Goal: Information Seeking & Learning: Learn about a topic

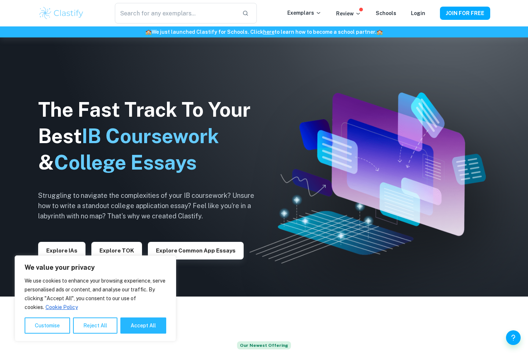
scroll to position [86, 0]
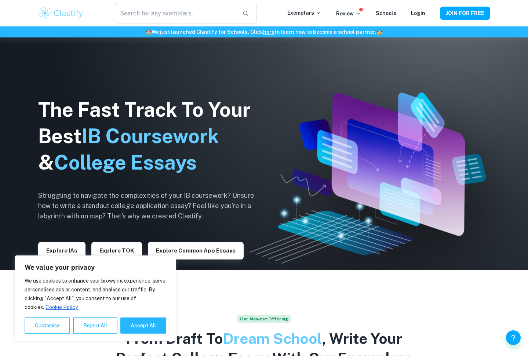
click at [311, 10] on p "Exemplars" at bounding box center [304, 13] width 34 height 8
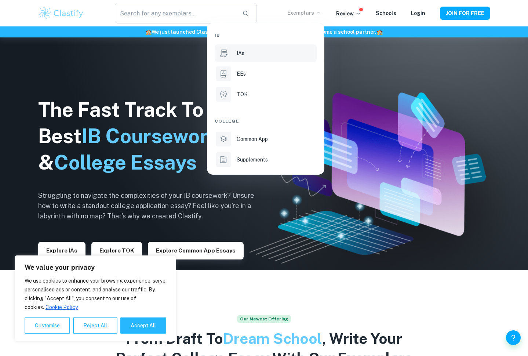
click at [240, 57] on p "IAs" at bounding box center [241, 53] width 8 height 8
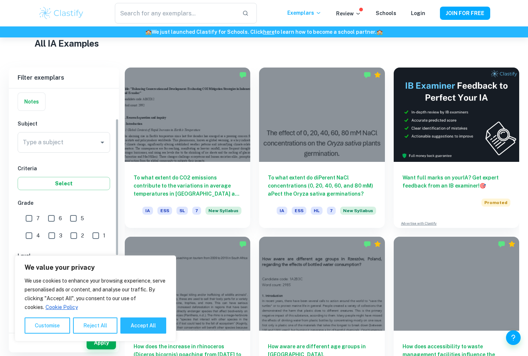
scroll to position [54, 0]
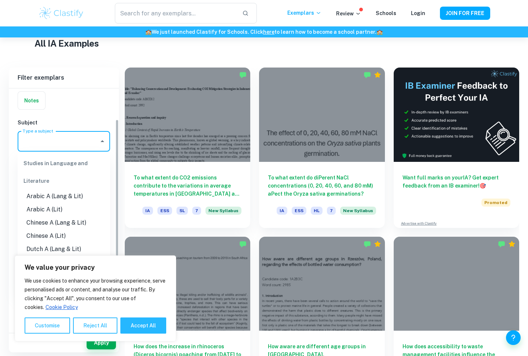
click at [95, 142] on input "Type a subject" at bounding box center [58, 141] width 75 height 14
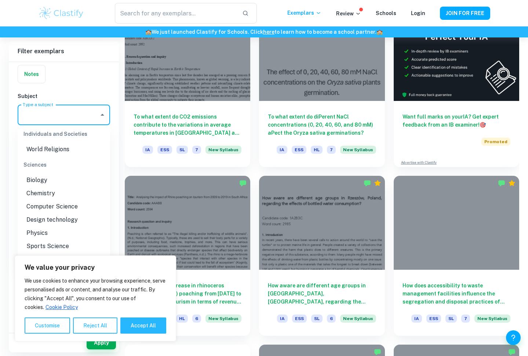
scroll to position [883, 0]
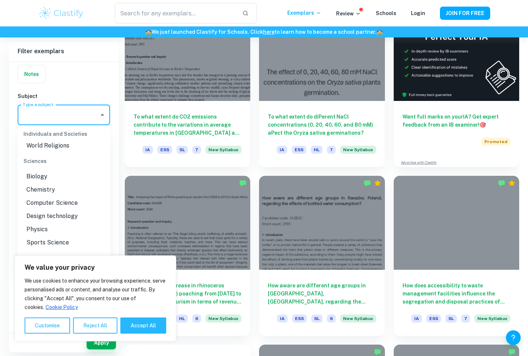
click at [58, 223] on li "Physics" at bounding box center [64, 229] width 93 height 13
type input "Physics"
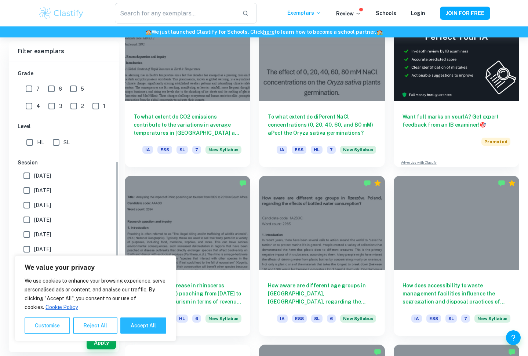
scroll to position [156, 0]
click at [98, 325] on button "Reject All" at bounding box center [95, 326] width 44 height 16
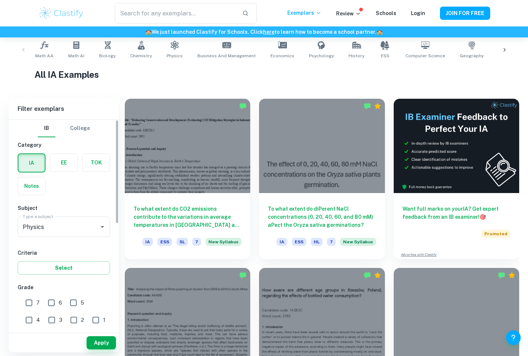
scroll to position [0, 0]
click at [170, 48] on icon at bounding box center [174, 45] width 9 height 9
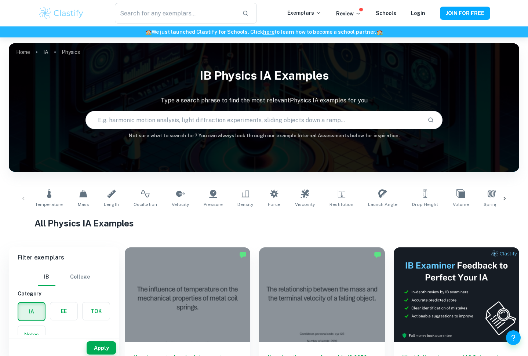
click at [272, 111] on input "text" at bounding box center [254, 120] width 336 height 21
type input "lab report"
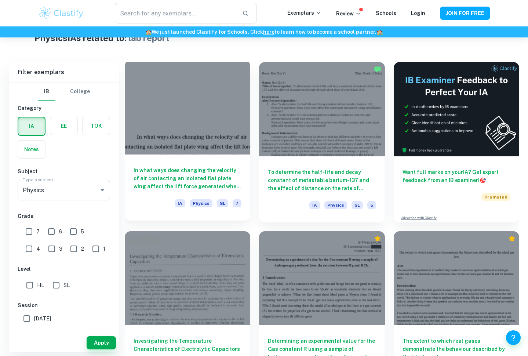
scroll to position [186, 0]
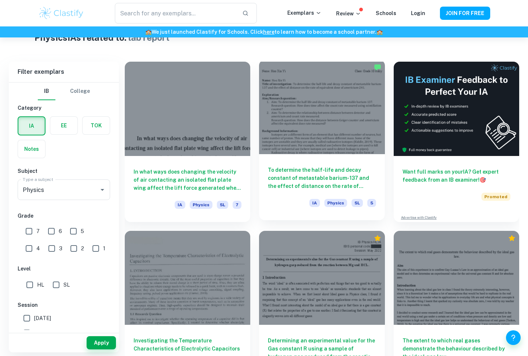
click at [317, 181] on h6 "To determine the half-life and decay constant of metastable barium- 137 and the…" at bounding box center [322, 178] width 108 height 24
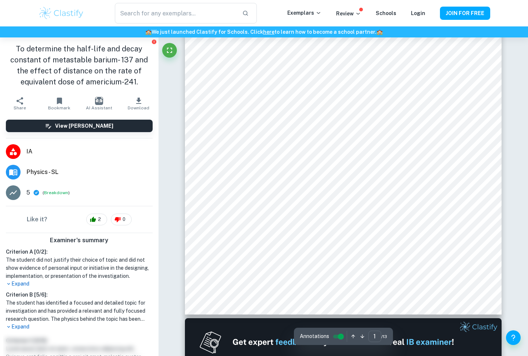
scroll to position [153, 0]
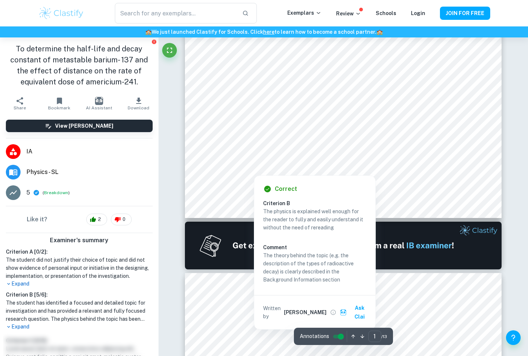
type input "2"
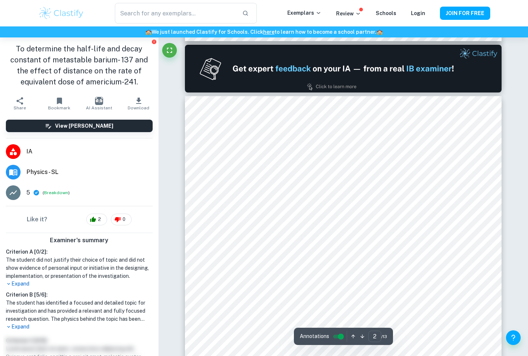
scroll to position [414, 0]
